Goal: Task Accomplishment & Management: Manage account settings

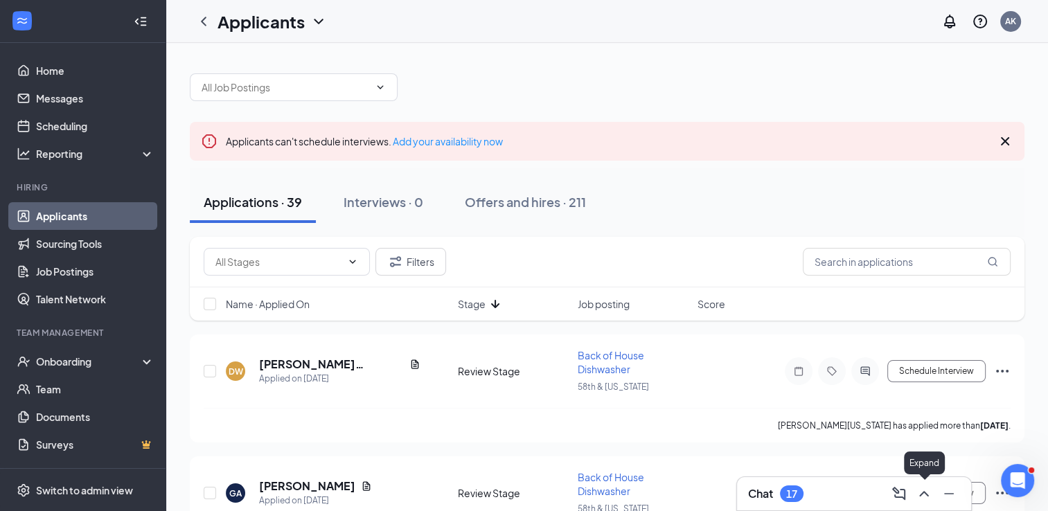
click at [929, 491] on icon "ChevronUp" at bounding box center [924, 494] width 17 height 17
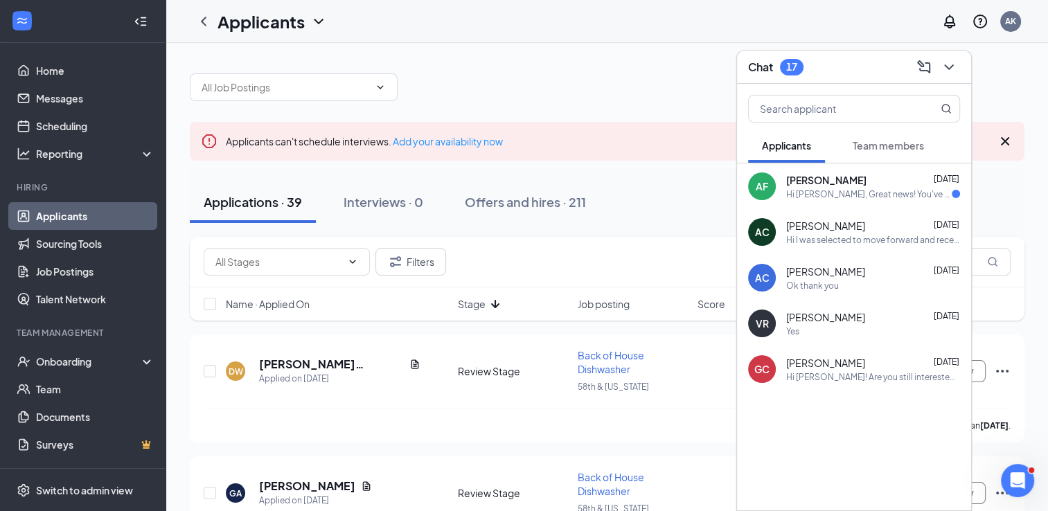
click at [899, 193] on div "Hi [PERSON_NAME], Great news! You've moved on to the next stage of the applicat…" at bounding box center [869, 194] width 166 height 12
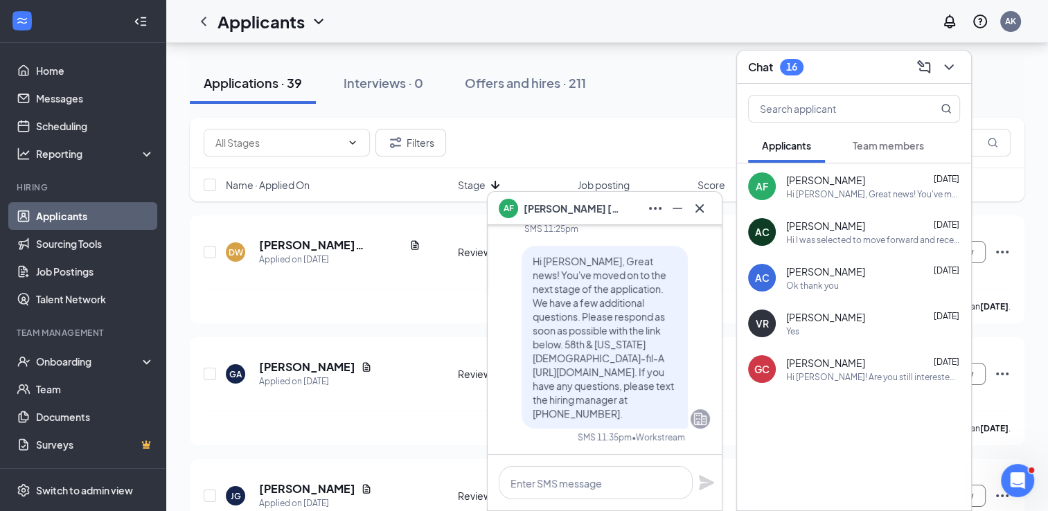
scroll to position [-200, 0]
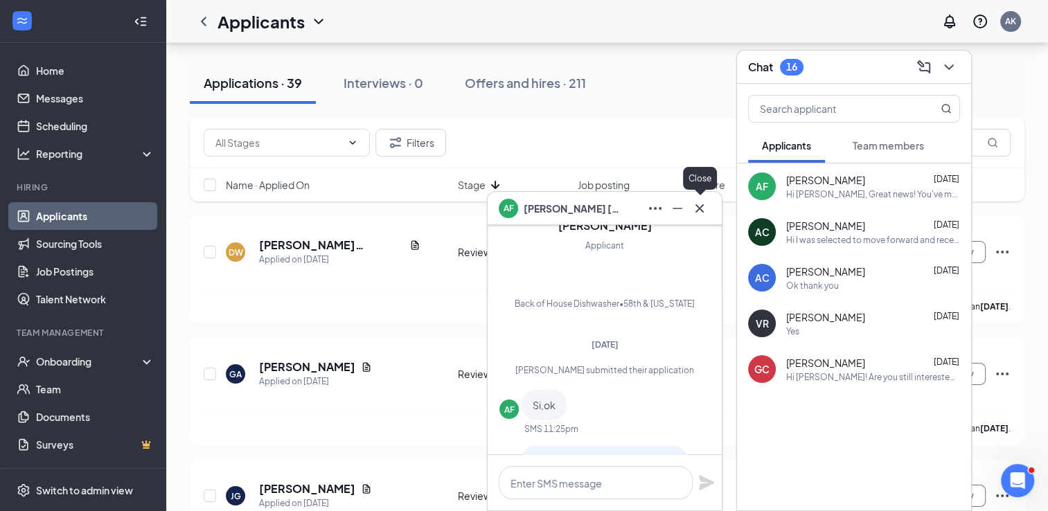
click at [703, 209] on icon "Cross" at bounding box center [700, 208] width 17 height 17
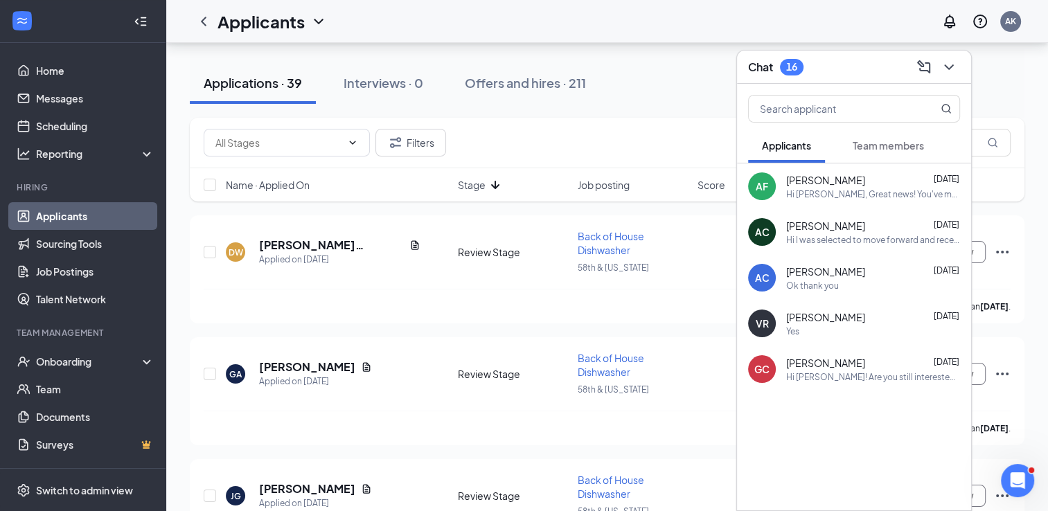
click at [892, 144] on span "Team members" at bounding box center [888, 145] width 71 height 12
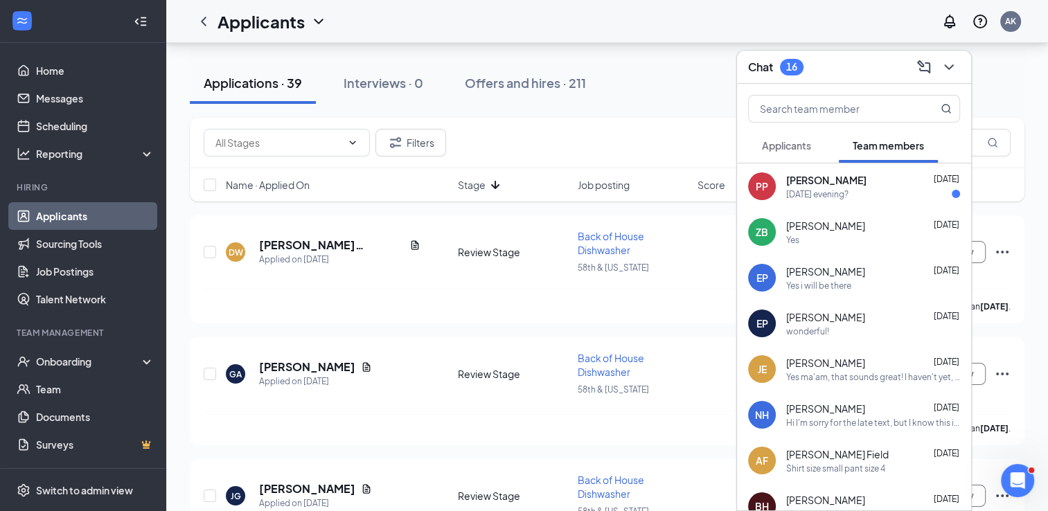
click at [893, 188] on div "[DATE] evening?" at bounding box center [873, 194] width 174 height 12
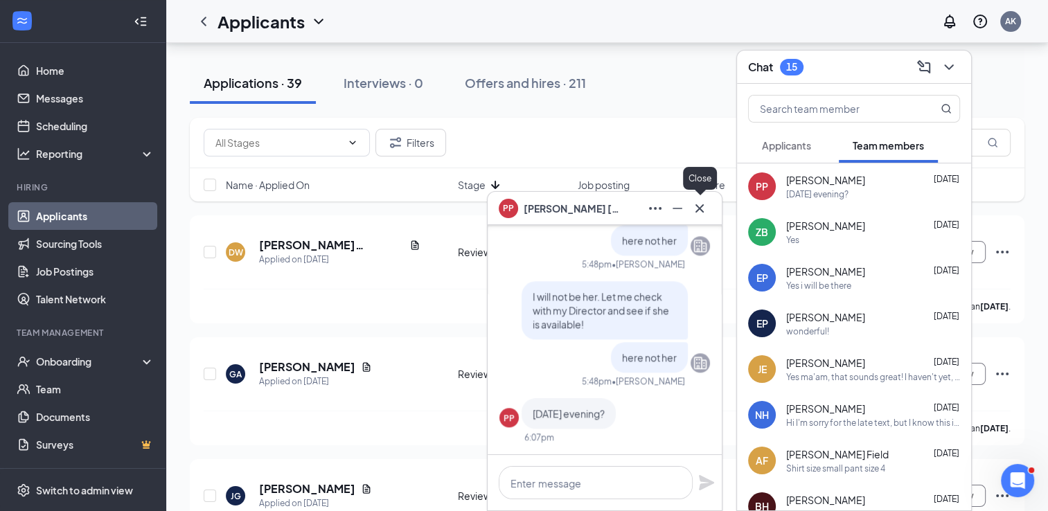
click at [701, 210] on icon "Cross" at bounding box center [700, 208] width 8 height 8
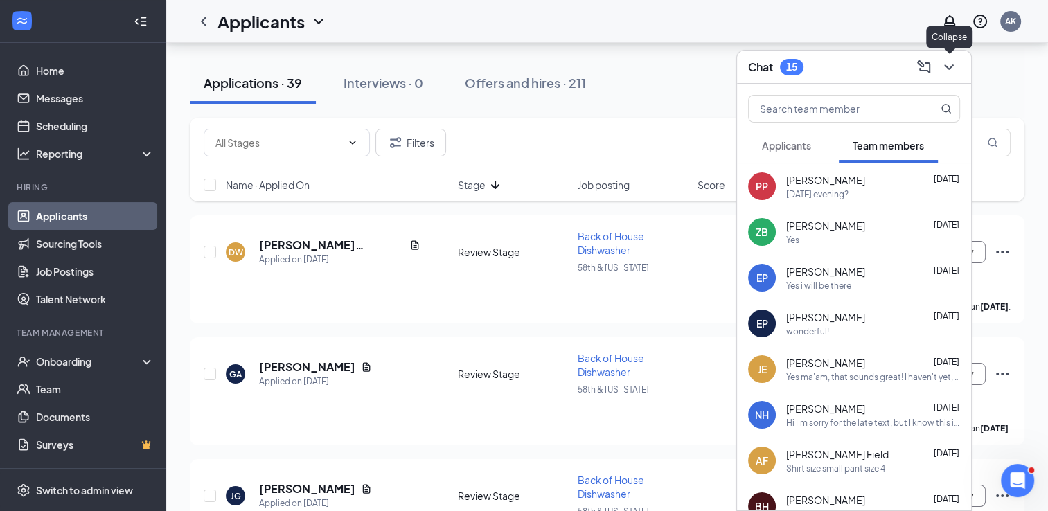
click at [948, 60] on icon "ChevronDown" at bounding box center [949, 67] width 17 height 17
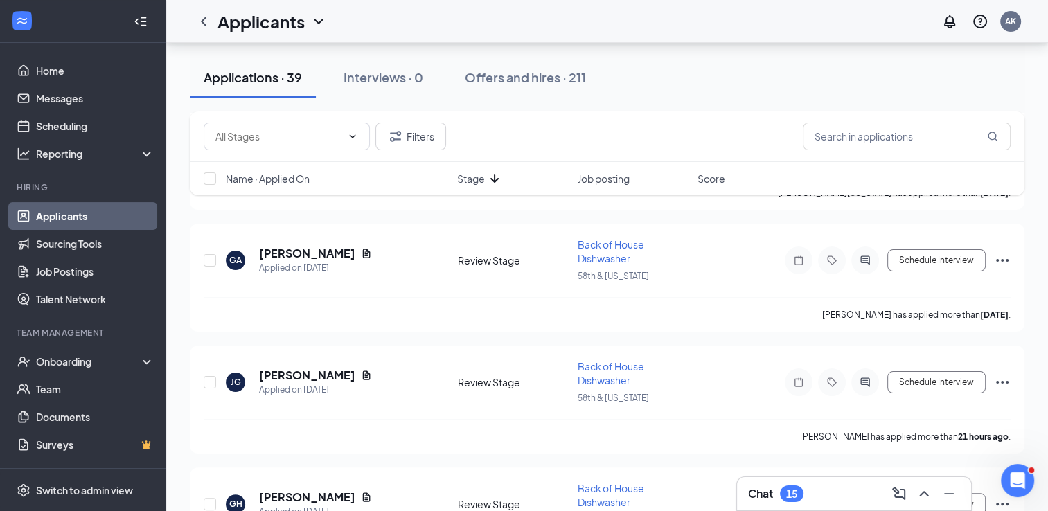
scroll to position [226, 0]
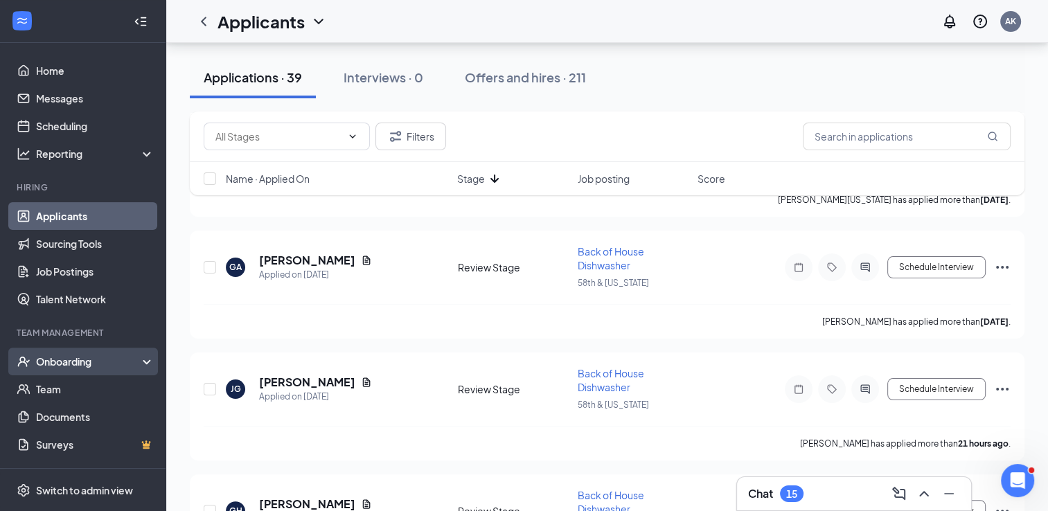
drag, startPoint x: 78, startPoint y: 368, endPoint x: 64, endPoint y: 361, distance: 15.5
click at [64, 361] on div "Onboarding" at bounding box center [89, 362] width 107 height 14
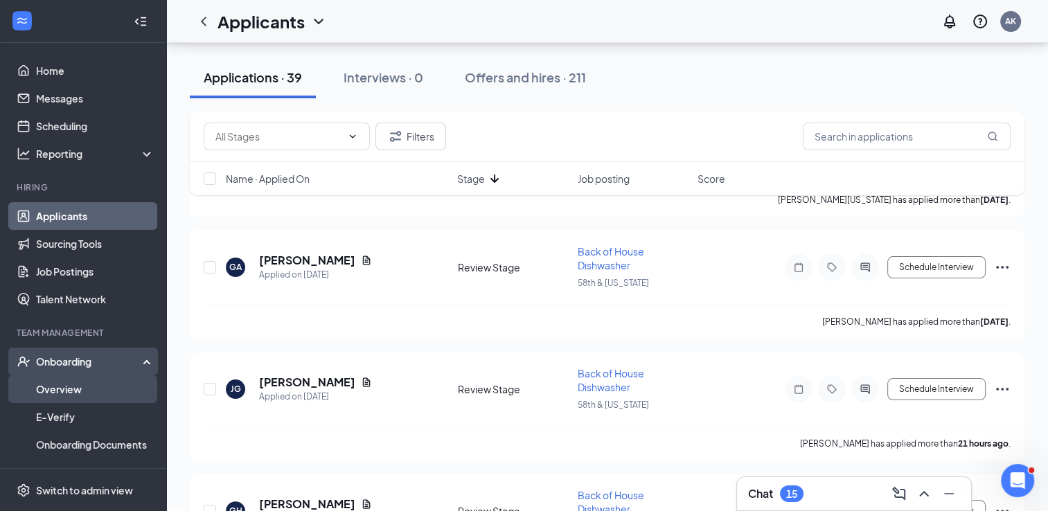
click at [53, 383] on link "Overview" at bounding box center [95, 390] width 118 height 28
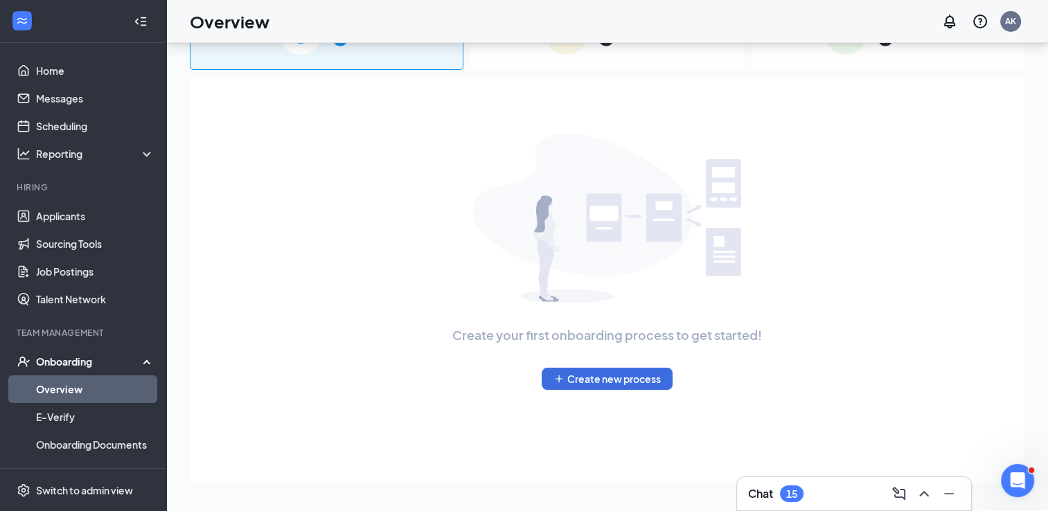
scroll to position [62, 0]
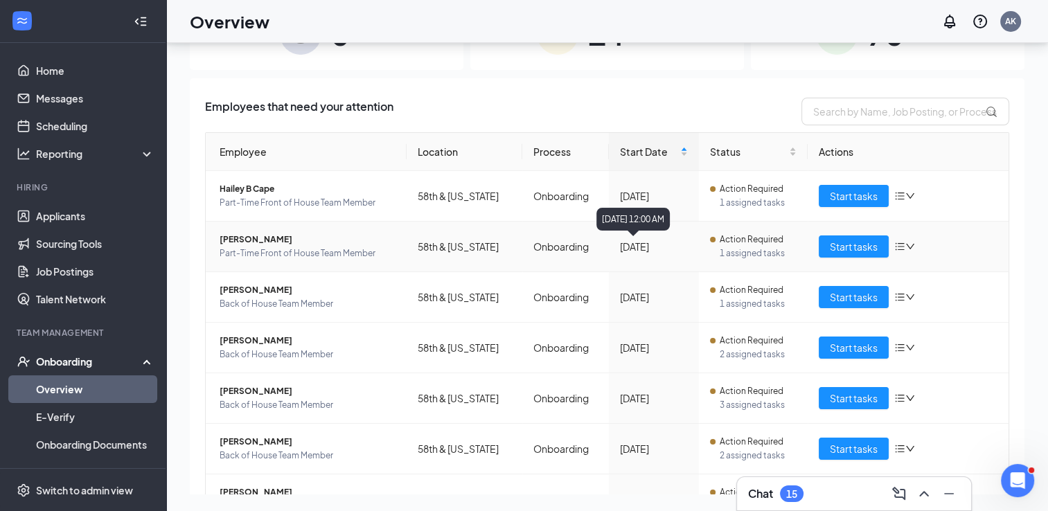
scroll to position [274, 0]
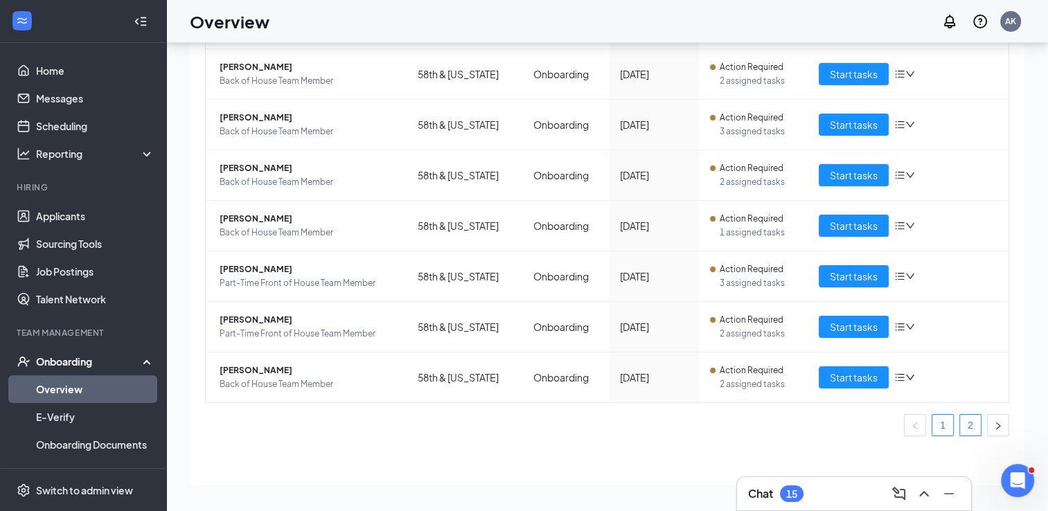
click at [960, 428] on link "2" at bounding box center [970, 425] width 21 height 21
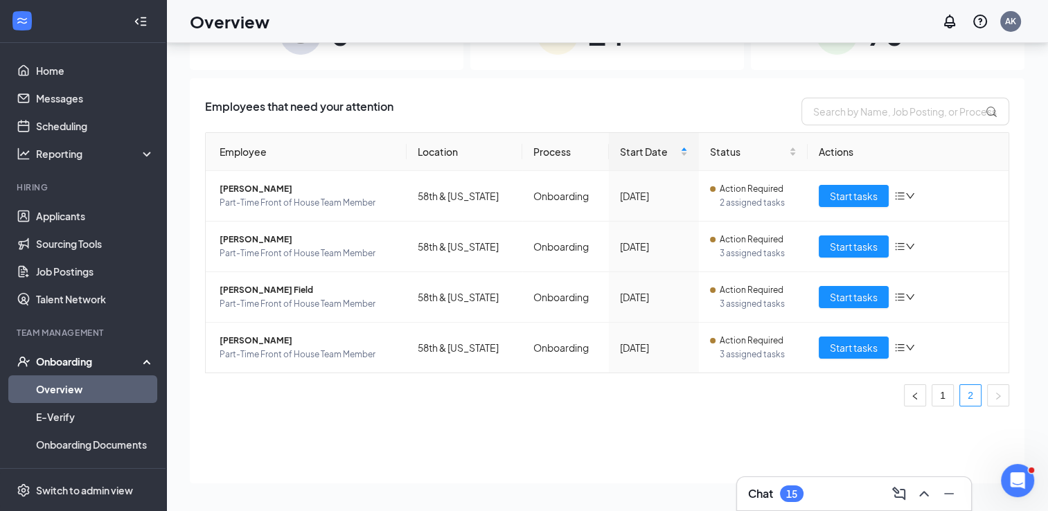
drag, startPoint x: 947, startPoint y: 395, endPoint x: 826, endPoint y: 423, distance: 124.5
click at [826, 423] on div "Employees that need your attention Employee Location Process Start Date Status …" at bounding box center [607, 280] width 835 height 405
drag, startPoint x: 912, startPoint y: 397, endPoint x: 816, endPoint y: 415, distance: 98.0
click at [816, 415] on div "Employee Location Process Start Date Status Actions [PERSON_NAME] Part-Time Fro…" at bounding box center [607, 274] width 805 height 285
click at [917, 394] on icon "left" at bounding box center [915, 396] width 8 height 8
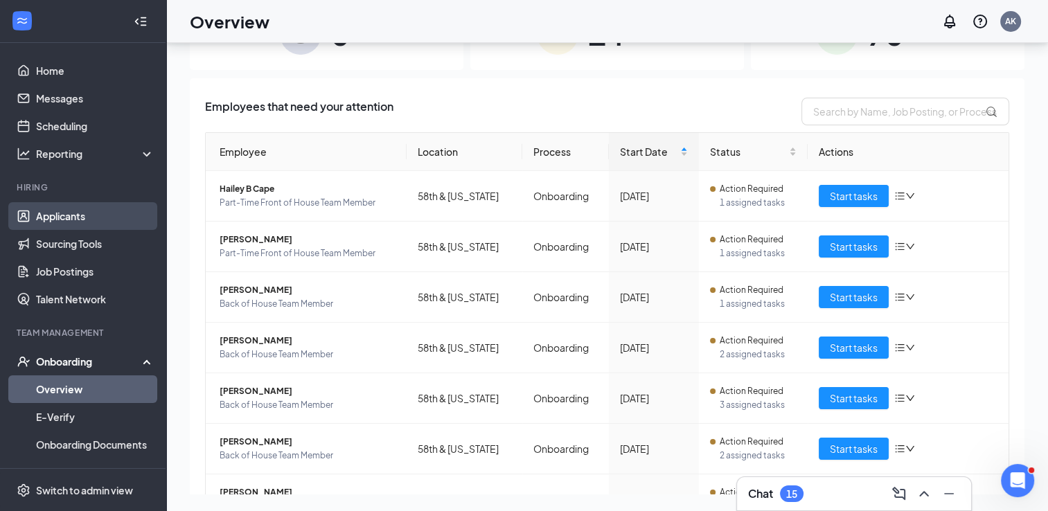
click at [52, 218] on link "Applicants" at bounding box center [95, 216] width 118 height 28
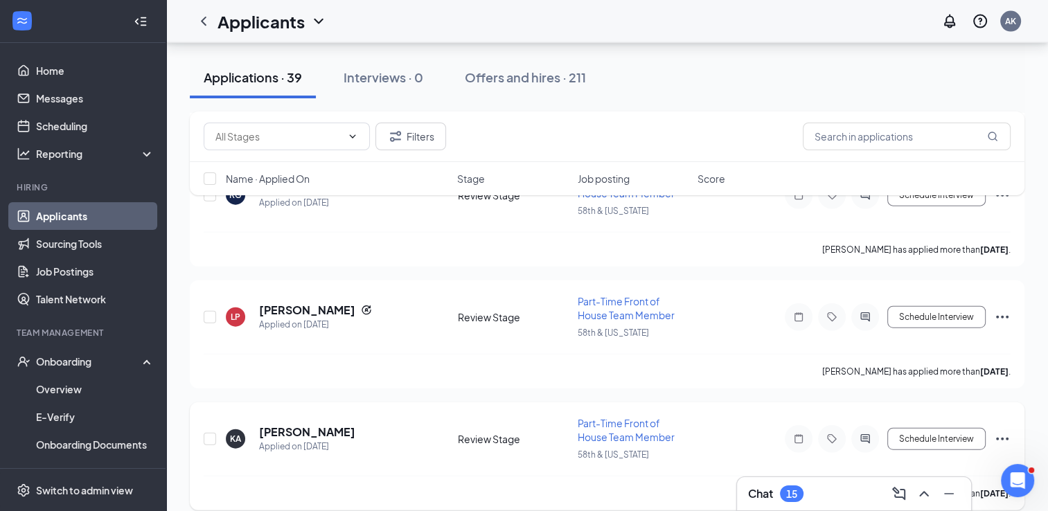
scroll to position [3431, 0]
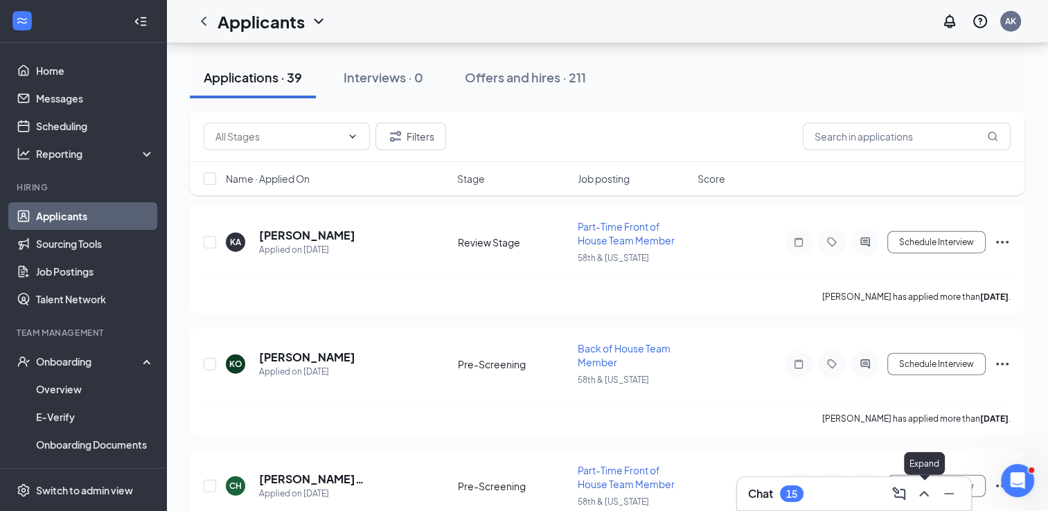
click at [923, 491] on icon "ChevronUp" at bounding box center [924, 494] width 17 height 17
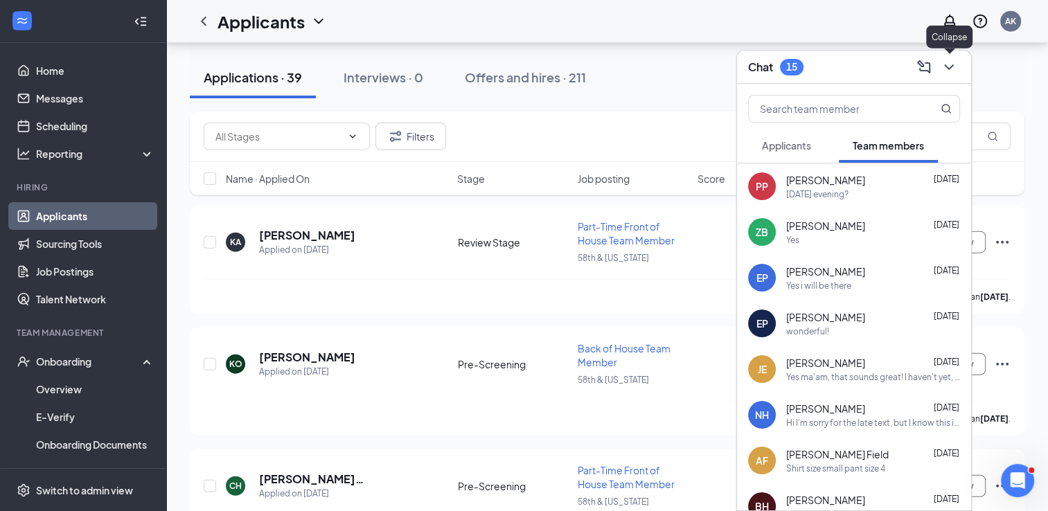
click at [949, 62] on icon "ChevronDown" at bounding box center [949, 67] width 17 height 17
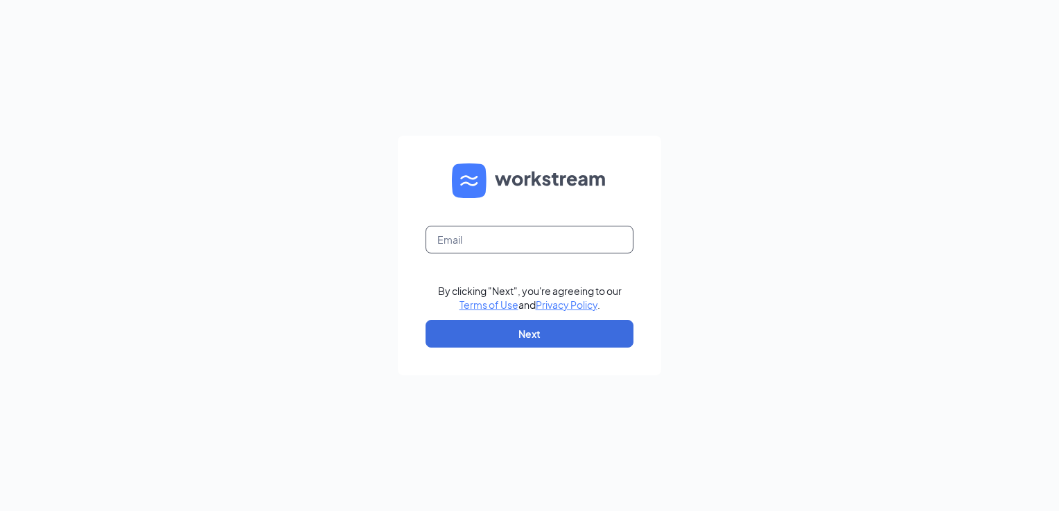
click at [459, 231] on input "text" at bounding box center [529, 240] width 208 height 28
type input "amberly.kokolis@cfafranchisee.com"
click at [514, 334] on button "Next" at bounding box center [529, 334] width 208 height 28
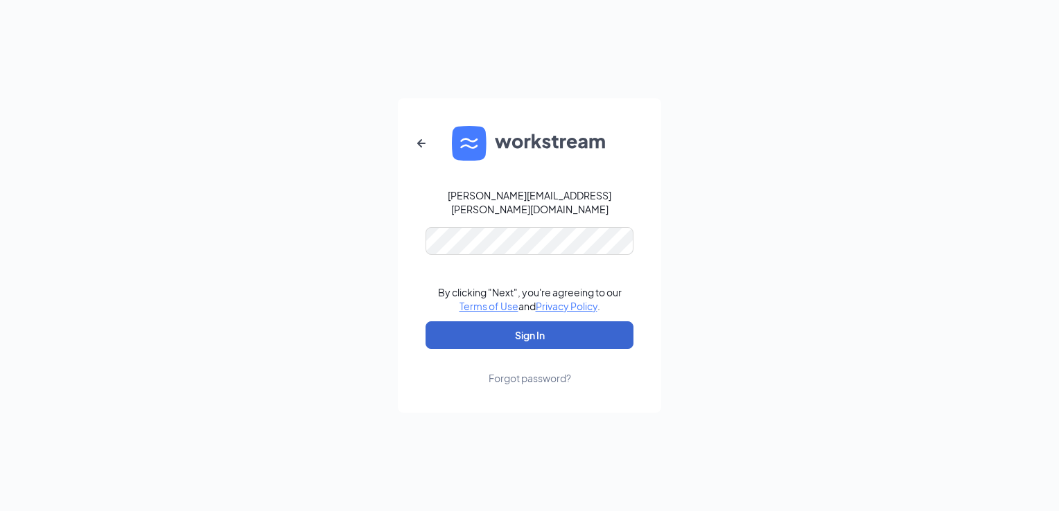
click at [514, 334] on button "Sign In" at bounding box center [529, 336] width 208 height 28
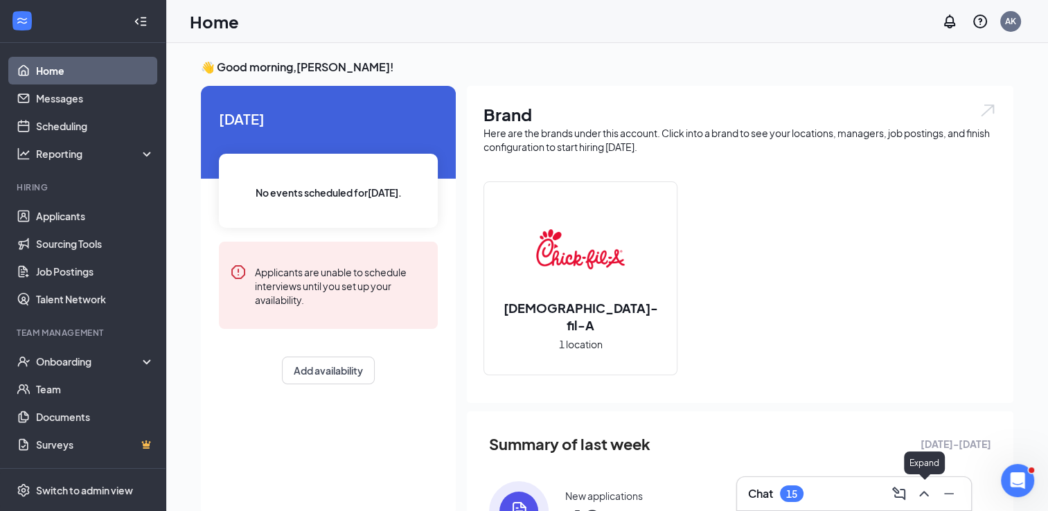
click at [926, 488] on icon "ChevronUp" at bounding box center [924, 494] width 17 height 17
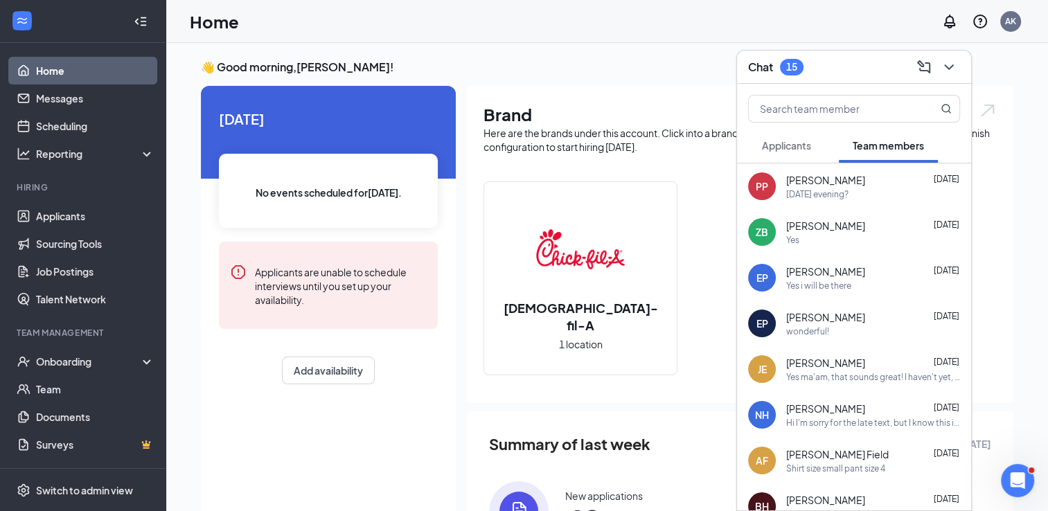
click at [892, 197] on div "[DATE] evening?" at bounding box center [873, 194] width 174 height 12
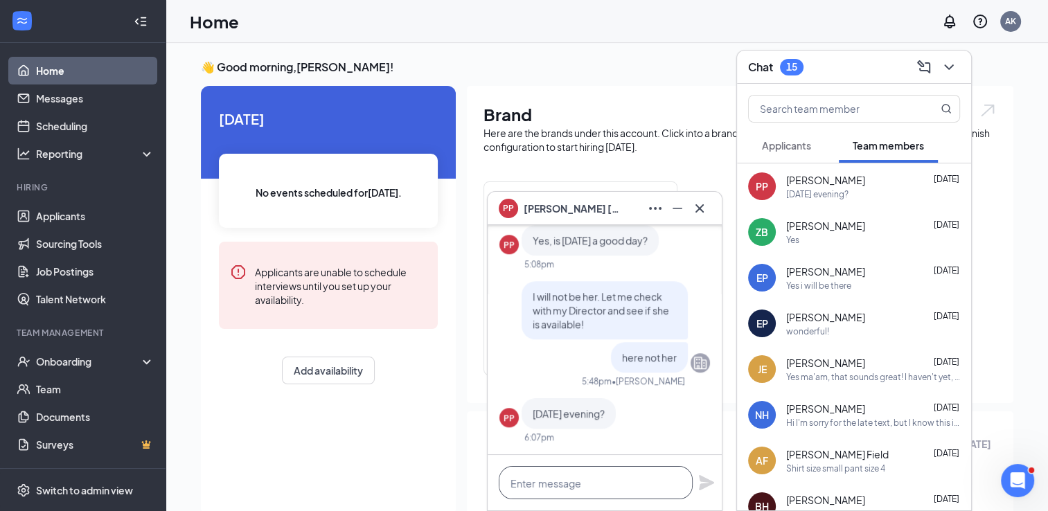
click at [611, 489] on textarea at bounding box center [596, 482] width 194 height 33
drag, startPoint x: 534, startPoint y: 112, endPoint x: 482, endPoint y: 114, distance: 52.0
click at [482, 114] on div "Brand Here are the brands under this account. Click into a brand to see your lo…" at bounding box center [740, 244] width 547 height 317
drag, startPoint x: 482, startPoint y: 114, endPoint x: 550, endPoint y: 116, distance: 68.0
click at [550, 116] on h1 "Brand" at bounding box center [740, 115] width 513 height 24
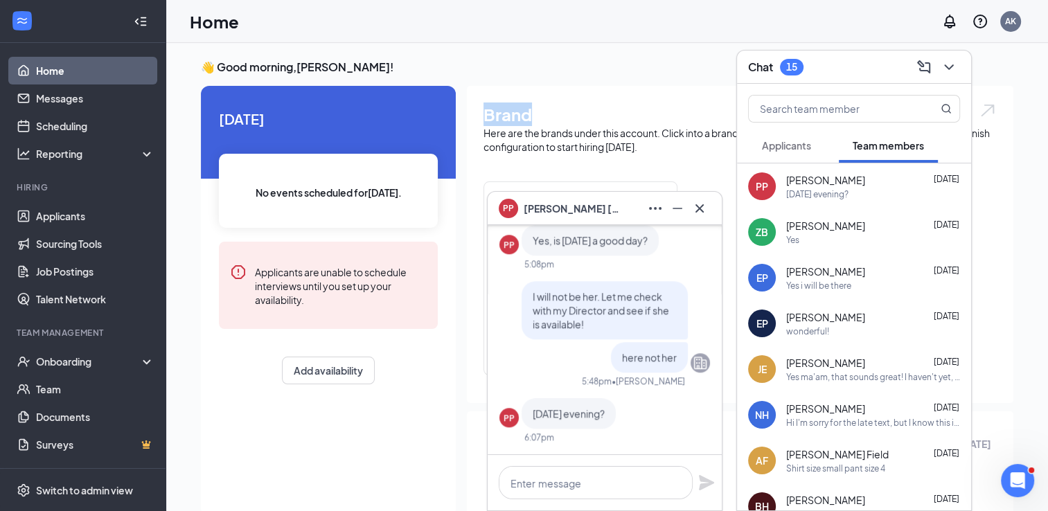
click at [525, 121] on h1 "Brand" at bounding box center [740, 115] width 513 height 24
